Goal: Information Seeking & Learning: Understand process/instructions

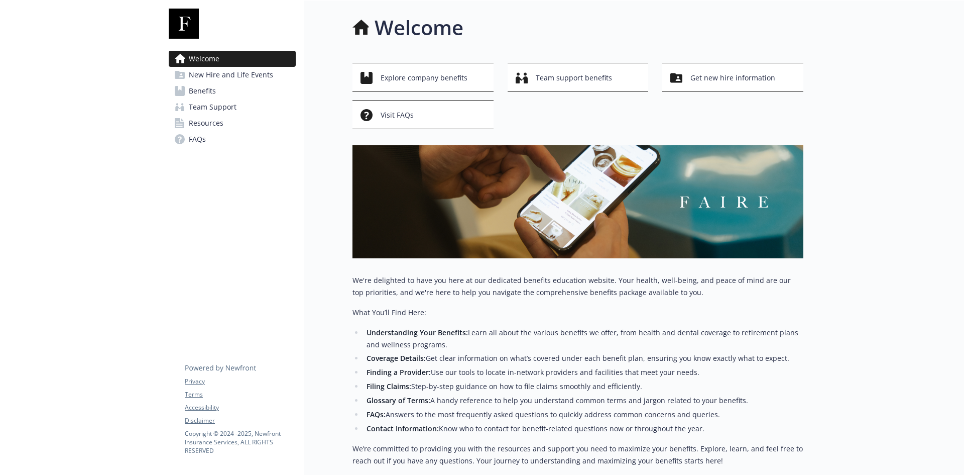
click at [209, 79] on span "New Hire and Life Events" at bounding box center [231, 75] width 84 height 16
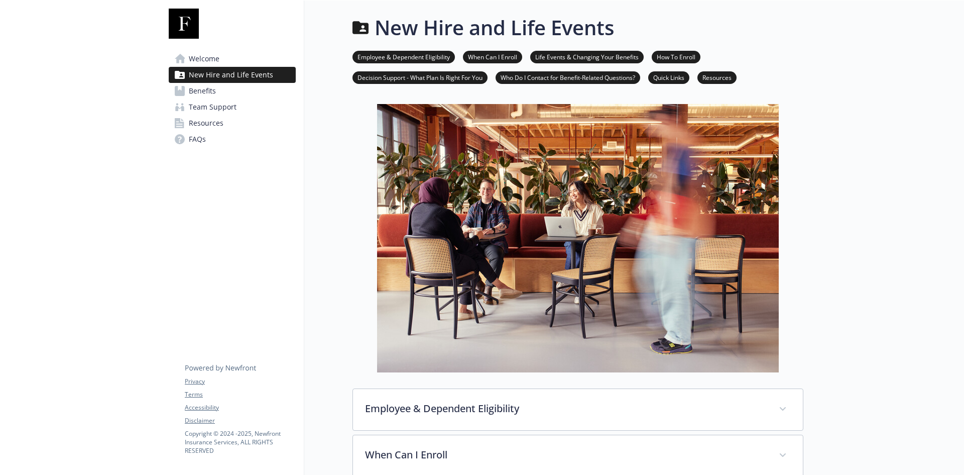
click at [585, 56] on link "Life Events & Changing Your Benefits" at bounding box center [587, 57] width 114 height 10
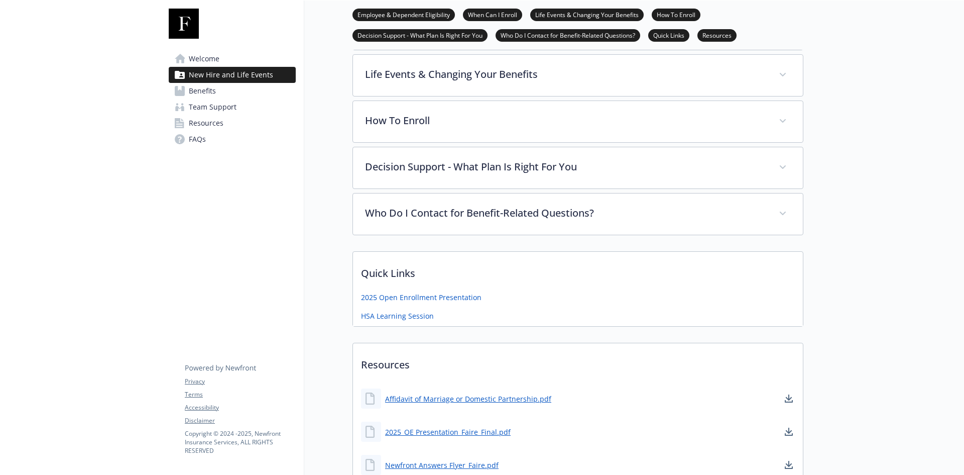
scroll to position [429, 8]
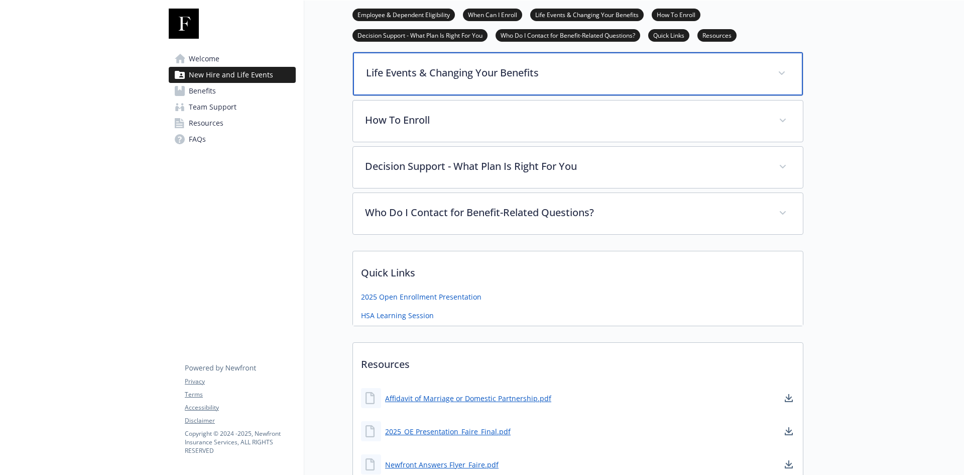
click at [488, 76] on p "Life Events & Changing Your Benefits" at bounding box center [566, 72] width 400 height 15
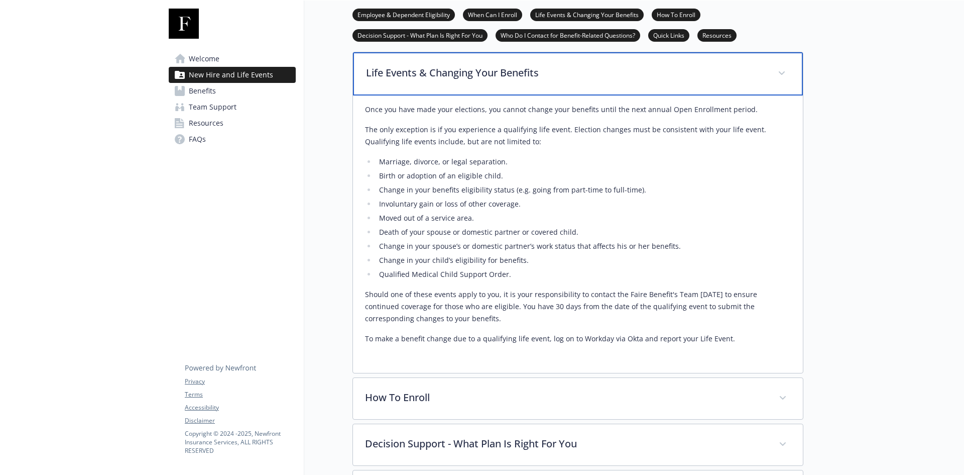
scroll to position [479, 8]
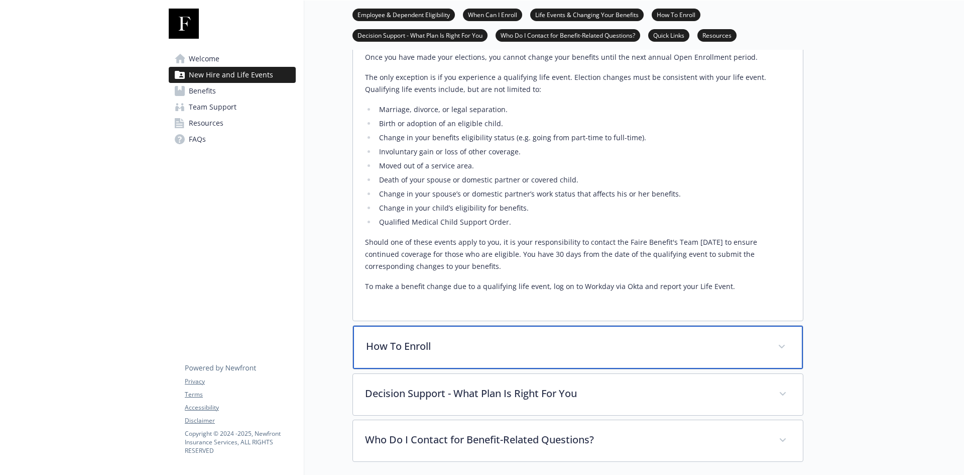
click at [775, 349] on span at bounding box center [782, 347] width 16 height 16
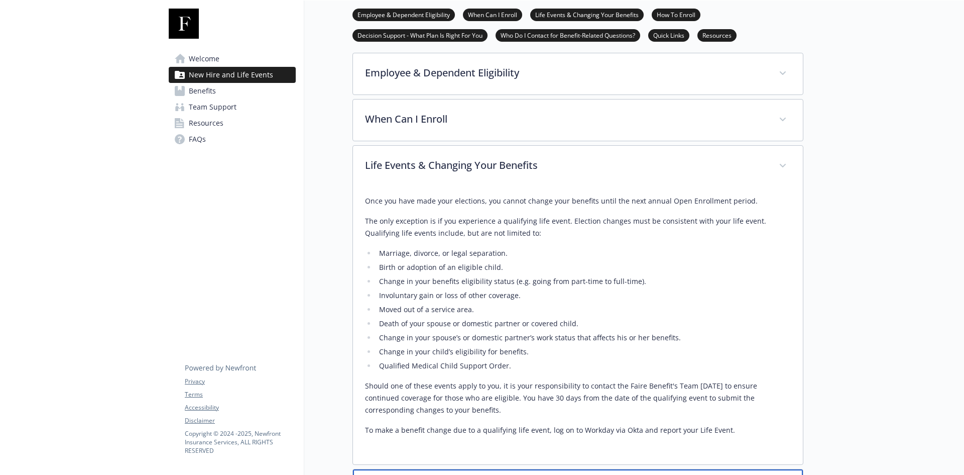
scroll to position [328, 8]
